Goal: Transaction & Acquisition: Purchase product/service

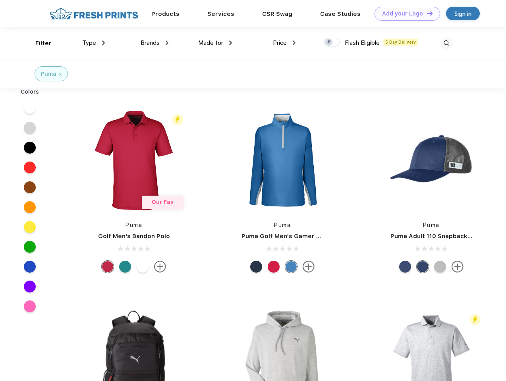
scroll to position [0, 0]
click at [404, 13] on link "Add your Logo Design Tool" at bounding box center [406, 14] width 65 height 14
click at [0, 0] on div "Design Tool" at bounding box center [0, 0] width 0 height 0
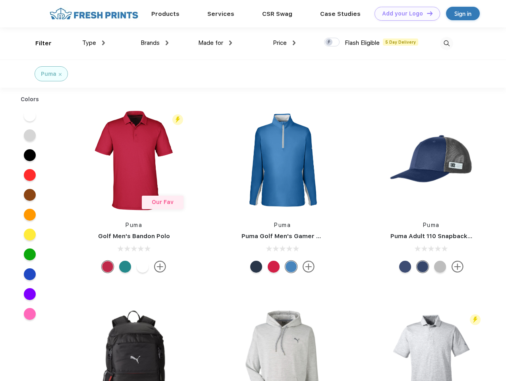
click at [426, 13] on link "Add your Logo Design Tool" at bounding box center [406, 14] width 65 height 14
click at [38, 43] on div "Filter" at bounding box center [43, 43] width 16 height 9
click at [94, 43] on span "Type" at bounding box center [89, 42] width 14 height 7
click at [154, 43] on span "Brands" at bounding box center [149, 42] width 19 height 7
click at [215, 43] on span "Made for" at bounding box center [210, 42] width 25 height 7
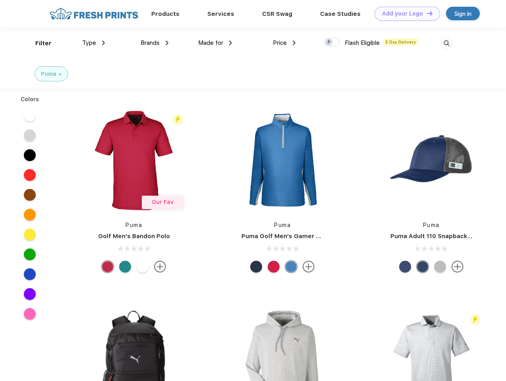
click at [284, 43] on span "Price" at bounding box center [280, 42] width 14 height 7
click at [332, 42] on div at bounding box center [331, 42] width 15 height 9
click at [329, 42] on input "checkbox" at bounding box center [326, 39] width 5 height 5
click at [446, 43] on img at bounding box center [446, 43] width 13 height 13
